Goal: Task Accomplishment & Management: Use online tool/utility

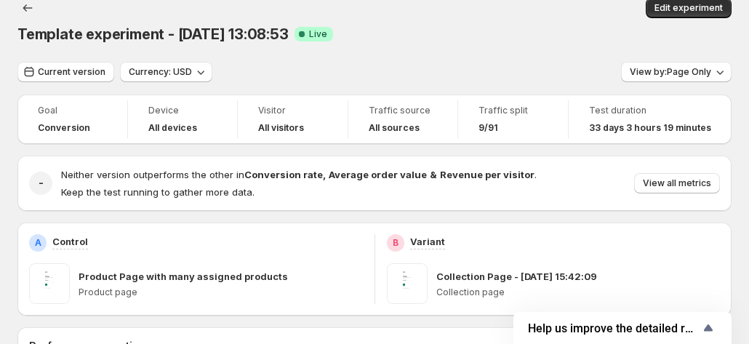
scroll to position [73, 0]
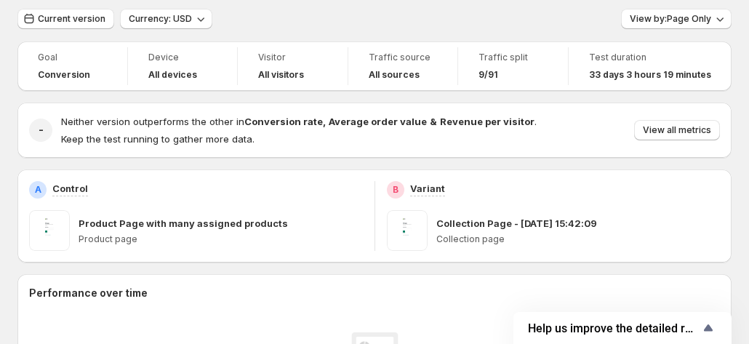
click at [615, 216] on div "Collection Page - [DATE] 15:42:09" at bounding box center [578, 223] width 284 height 15
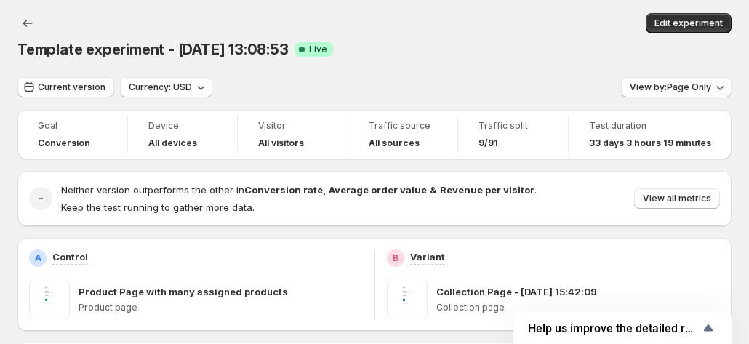
scroll to position [0, 0]
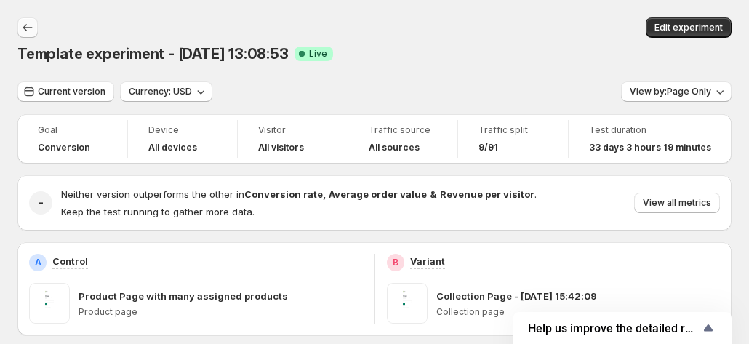
click at [22, 25] on icon "Back" at bounding box center [27, 27] width 15 height 15
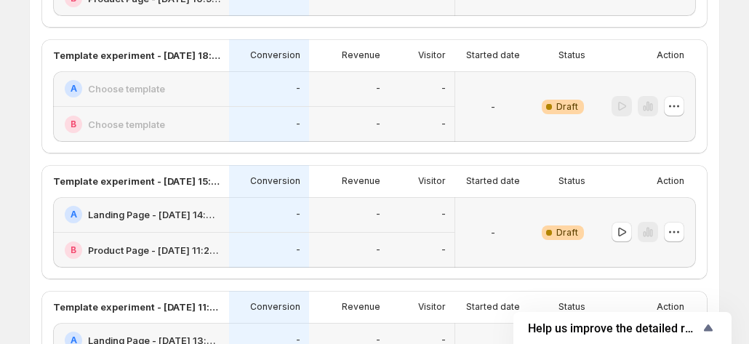
scroll to position [592, 0]
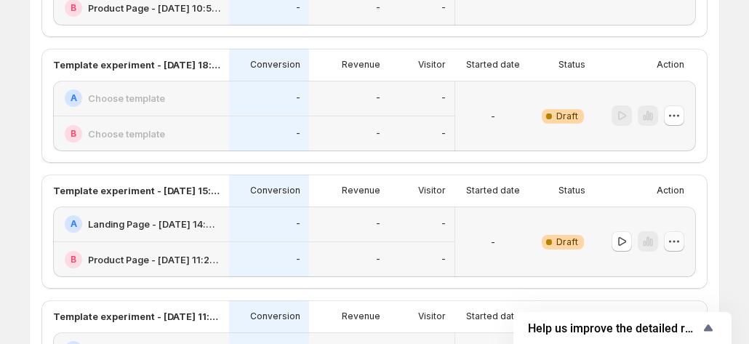
click at [670, 238] on icon "button" at bounding box center [674, 241] width 15 height 15
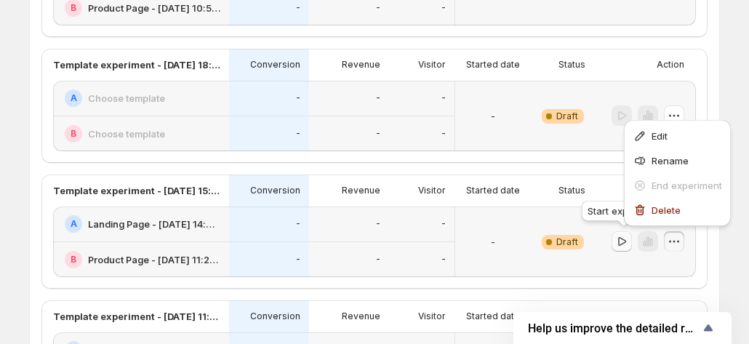
click at [618, 246] on icon "button" at bounding box center [621, 241] width 15 height 15
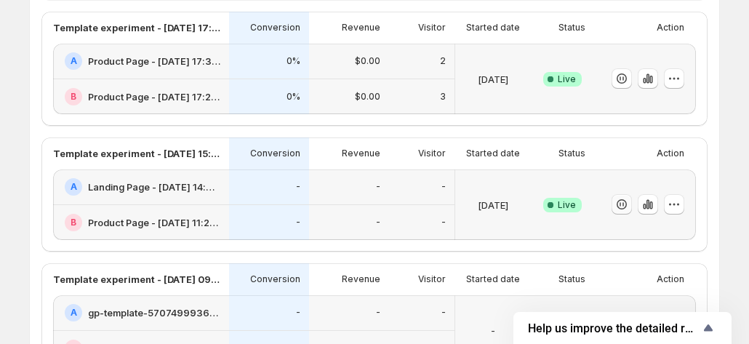
scroll to position [291, 0]
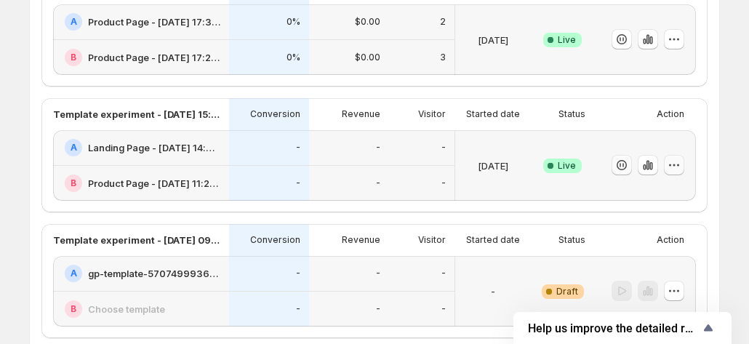
click at [680, 170] on icon "button" at bounding box center [674, 165] width 15 height 15
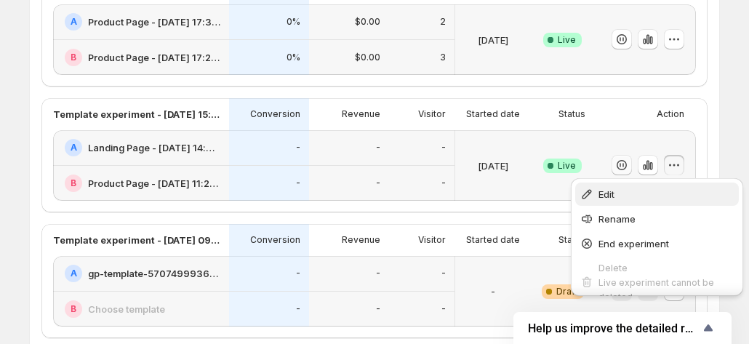
click at [658, 198] on span "Edit" at bounding box center [666, 194] width 136 height 15
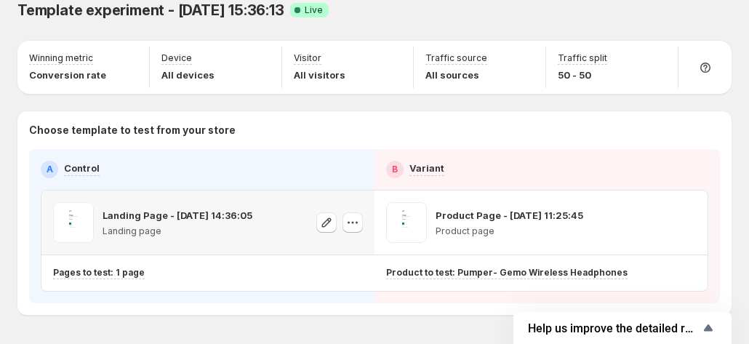
scroll to position [65, 0]
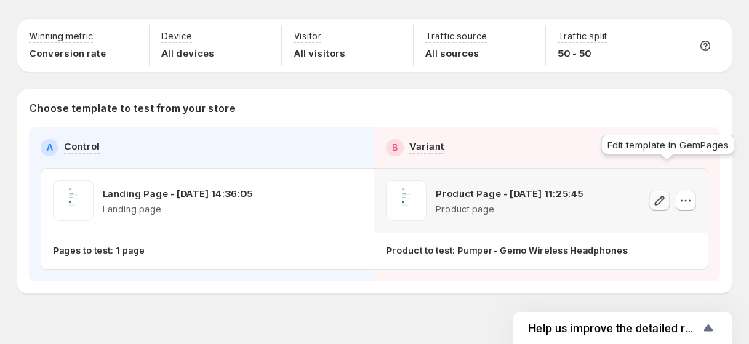
click at [667, 193] on icon "button" at bounding box center [659, 200] width 15 height 15
click at [692, 193] on icon "button" at bounding box center [685, 200] width 15 height 15
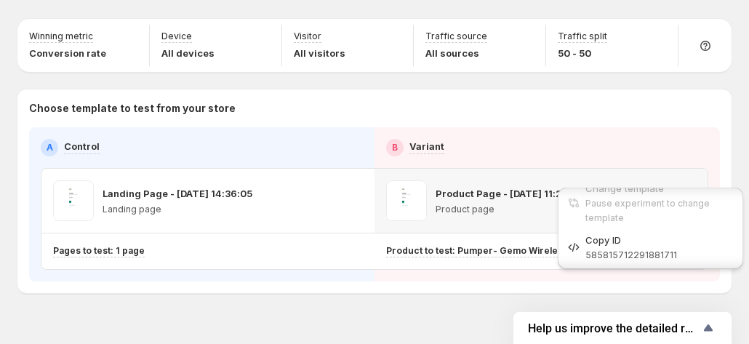
scroll to position [0, 0]
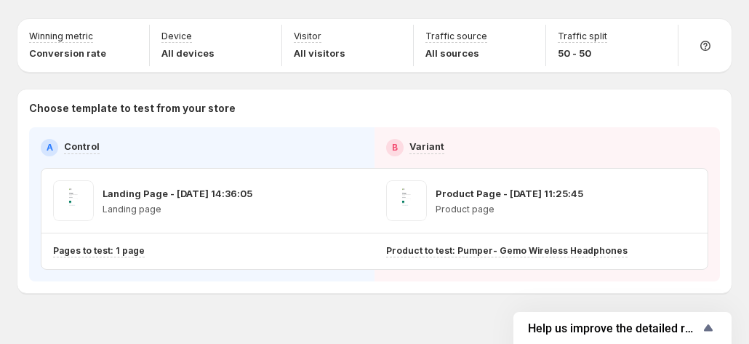
click at [491, 298] on div "Template experiment - [DATE] 15:36:13. This page is ready Template experiment -…" at bounding box center [374, 153] width 749 height 437
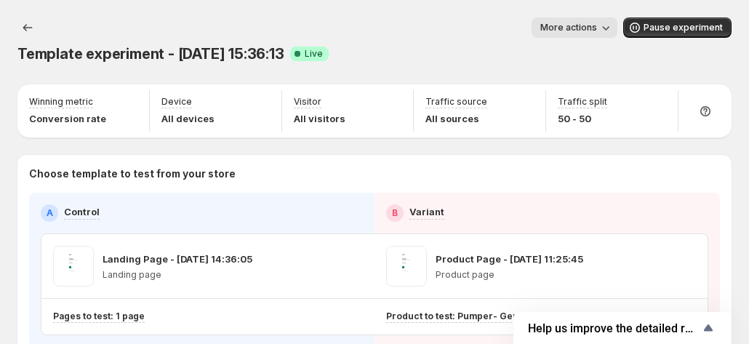
click at [597, 31] on span "More actions" at bounding box center [568, 28] width 57 height 12
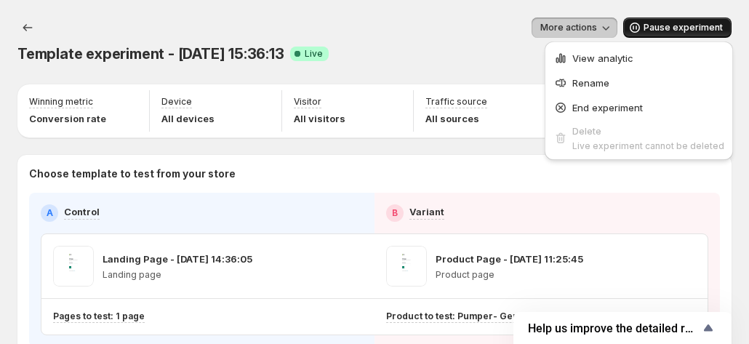
click at [688, 33] on button "Pause experiment" at bounding box center [677, 27] width 108 height 20
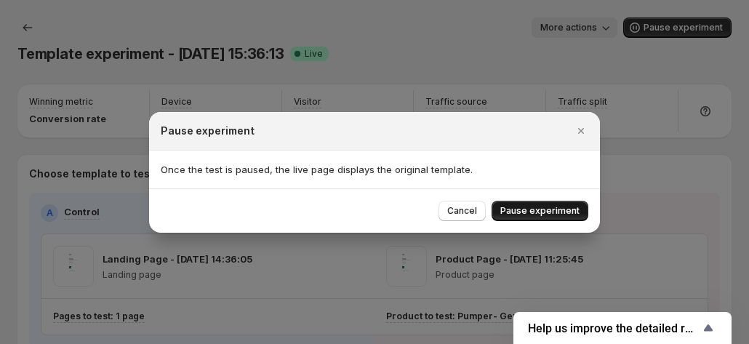
click at [558, 201] on button "Pause experiment" at bounding box center [539, 211] width 97 height 20
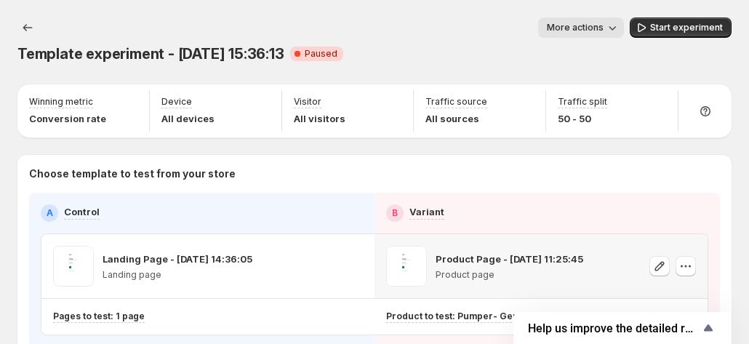
scroll to position [65, 0]
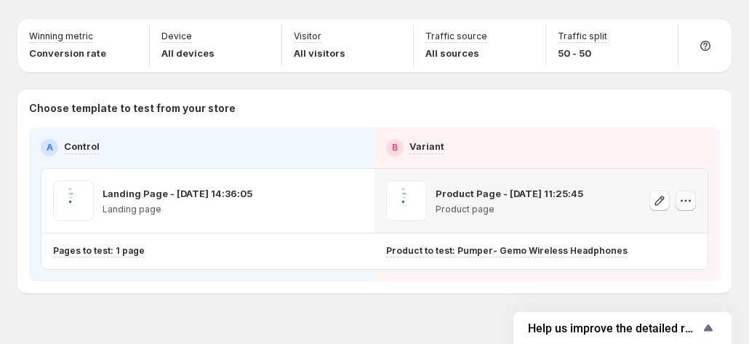
click at [689, 193] on icon "button" at bounding box center [685, 200] width 15 height 15
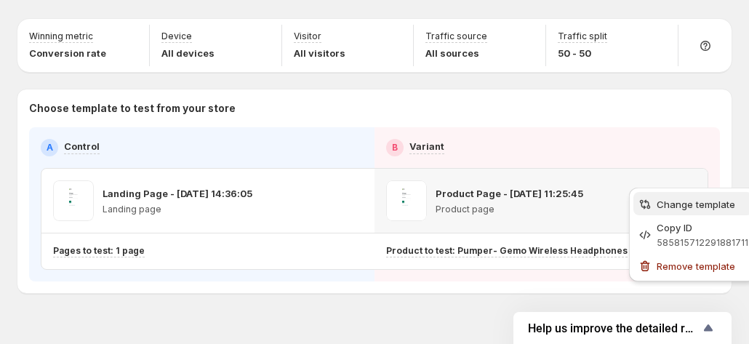
click at [675, 209] on span "Change template" at bounding box center [695, 204] width 79 height 12
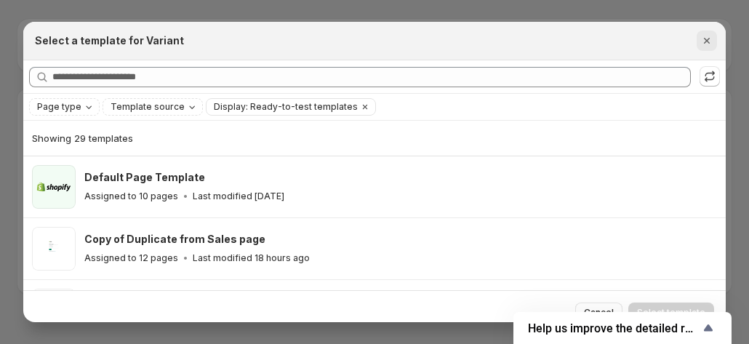
click at [717, 41] on button "Close" at bounding box center [706, 41] width 20 height 20
